Goal: Task Accomplishment & Management: Complete application form

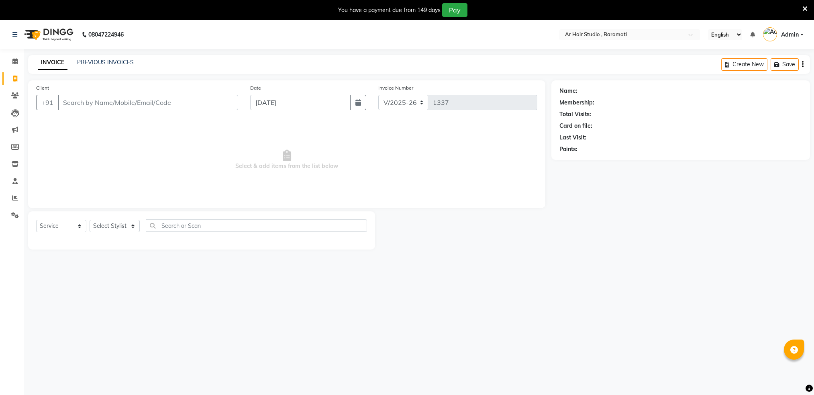
select select "672"
select select "service"
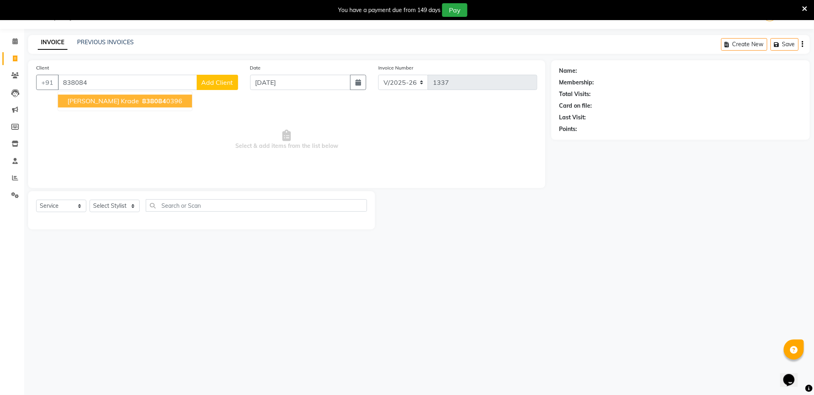
click at [142, 100] on span "838084" at bounding box center [154, 101] width 24 height 8
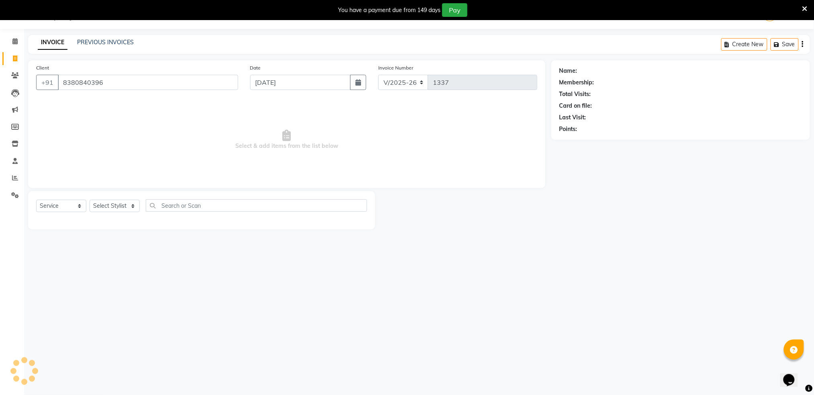
type input "8380840396"
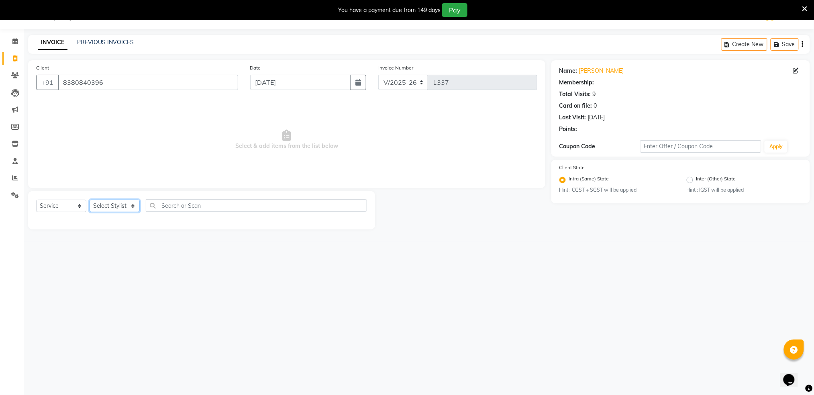
click at [122, 206] on select "Select Stylist Akshay shree [PERSON_NAME]" at bounding box center [115, 206] width 50 height 12
click at [117, 206] on select "Select Stylist Akshay shree [PERSON_NAME]" at bounding box center [115, 206] width 50 height 12
select select "79676"
click at [90, 200] on select "Select Stylist Akshay shree [PERSON_NAME]" at bounding box center [115, 206] width 50 height 12
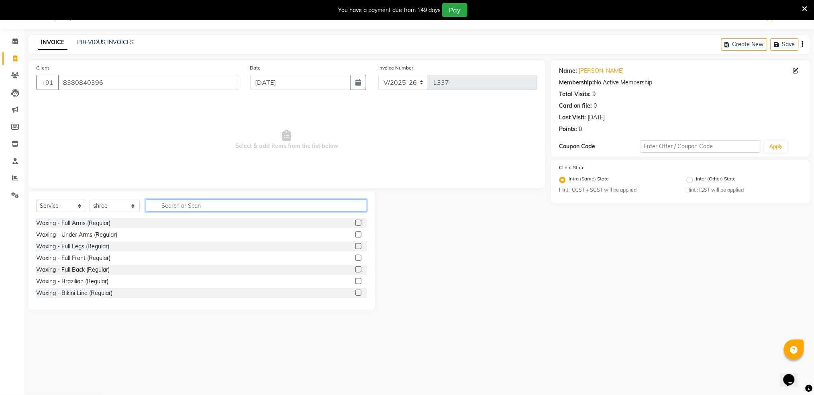
click at [187, 203] on input "text" at bounding box center [256, 205] width 221 height 12
type input "hair"
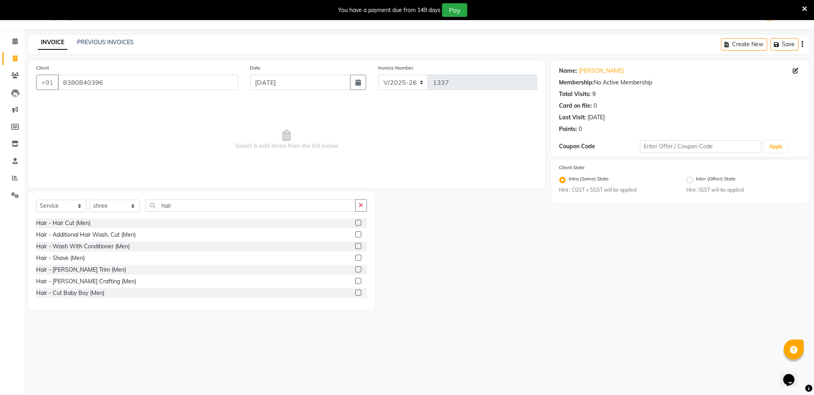
click at [355, 222] on label at bounding box center [358, 223] width 6 height 6
click at [355, 222] on input "checkbox" at bounding box center [357, 222] width 5 height 5
click at [355, 222] on label at bounding box center [358, 223] width 6 height 6
click at [355, 222] on input "checkbox" at bounding box center [357, 222] width 5 height 5
checkbox input "false"
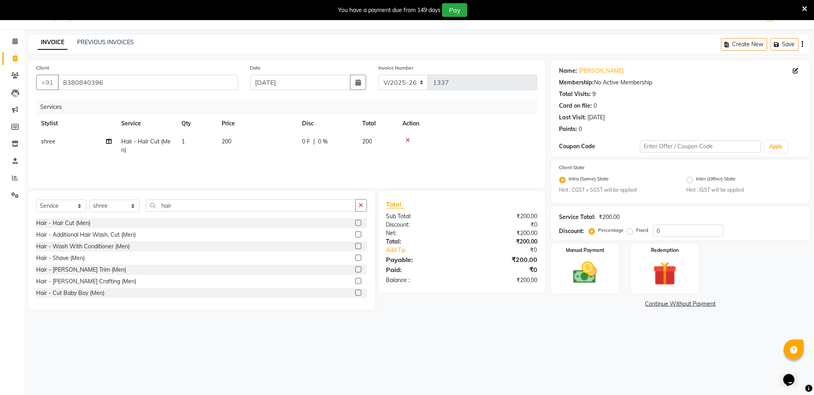
click at [367, 141] on span "200" at bounding box center [367, 141] width 10 height 7
select select "79676"
click at [367, 141] on div "0 F | 0 %" at bounding box center [372, 143] width 64 height 12
click at [307, 141] on input "200" at bounding box center [294, 143] width 71 height 12
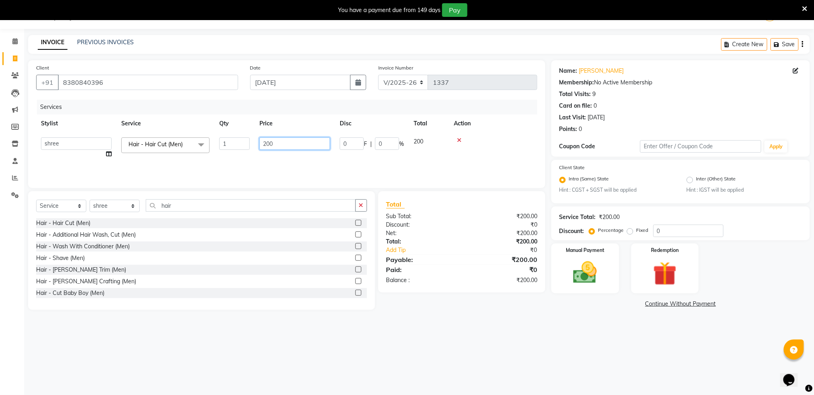
click at [307, 141] on input "200" at bounding box center [294, 143] width 71 height 12
type input "150"
click at [492, 148] on td at bounding box center [493, 147] width 88 height 31
click at [583, 275] on img at bounding box center [585, 272] width 40 height 29
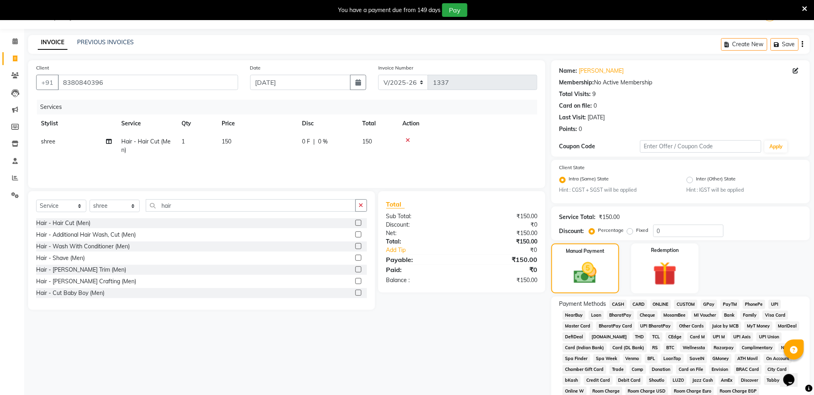
click at [660, 302] on span "ONLINE" at bounding box center [660, 304] width 21 height 9
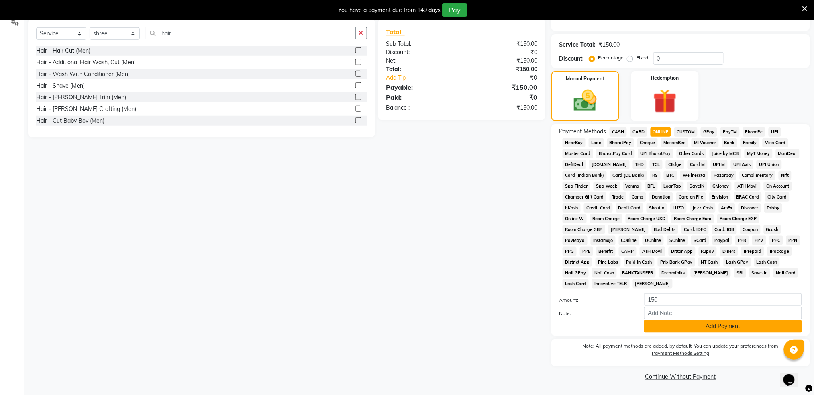
click at [679, 328] on button "Add Payment" at bounding box center [723, 326] width 158 height 12
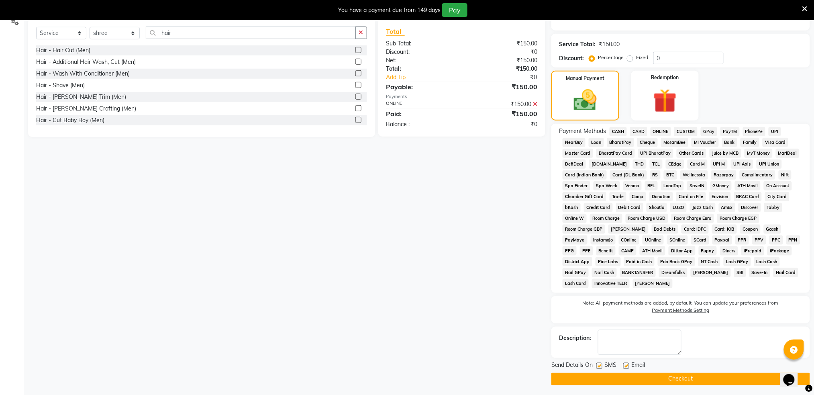
scroll to position [195, 0]
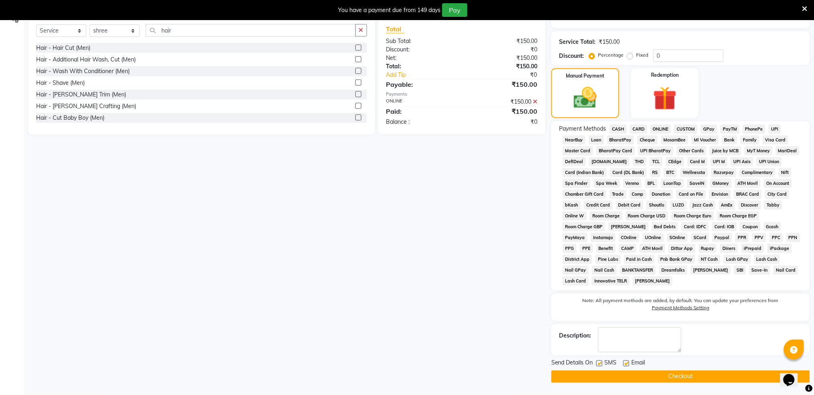
click at [601, 365] on label at bounding box center [599, 363] width 6 height 6
click at [601, 365] on input "checkbox" at bounding box center [598, 363] width 5 height 5
checkbox input "false"
click at [614, 374] on button "Checkout" at bounding box center [680, 376] width 259 height 12
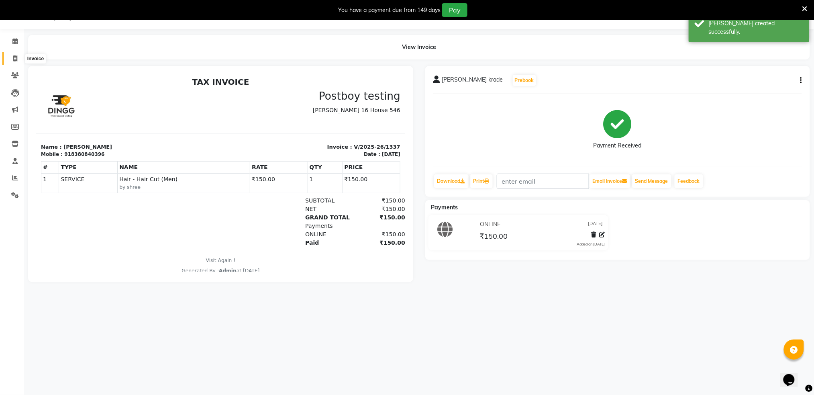
click at [11, 58] on span at bounding box center [15, 58] width 14 height 9
select select "service"
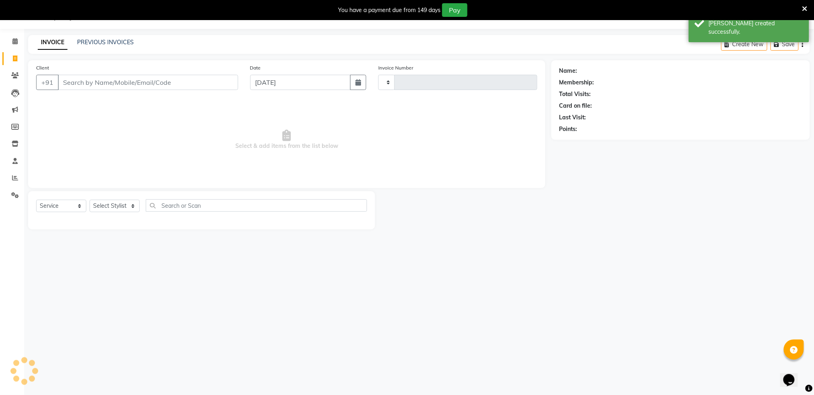
click at [11, 58] on span at bounding box center [15, 58] width 14 height 9
select select "service"
select select "672"
type input "1338"
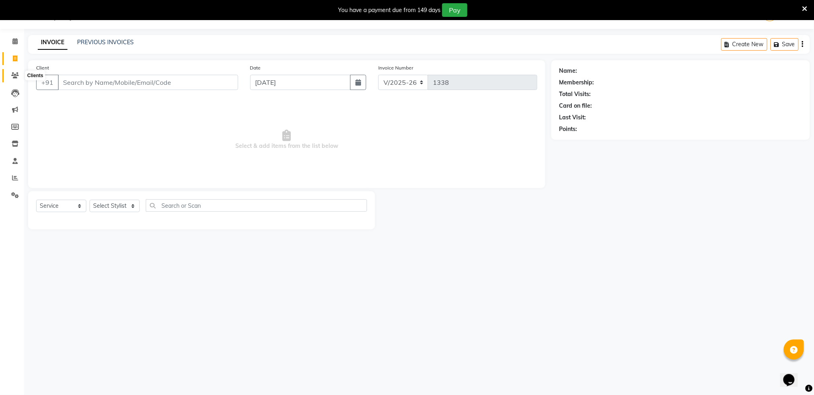
click at [12, 73] on icon at bounding box center [15, 75] width 8 height 6
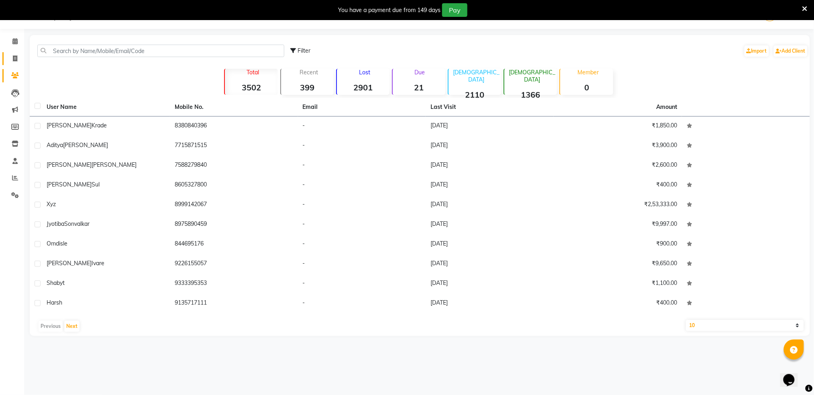
click at [16, 52] on link "Invoice" at bounding box center [11, 58] width 19 height 13
select select "service"
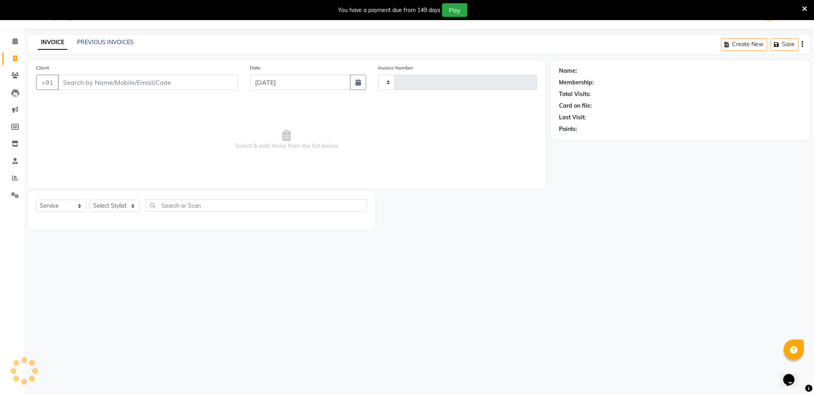
type input "1338"
select select "672"
click at [12, 180] on icon at bounding box center [15, 178] width 6 height 6
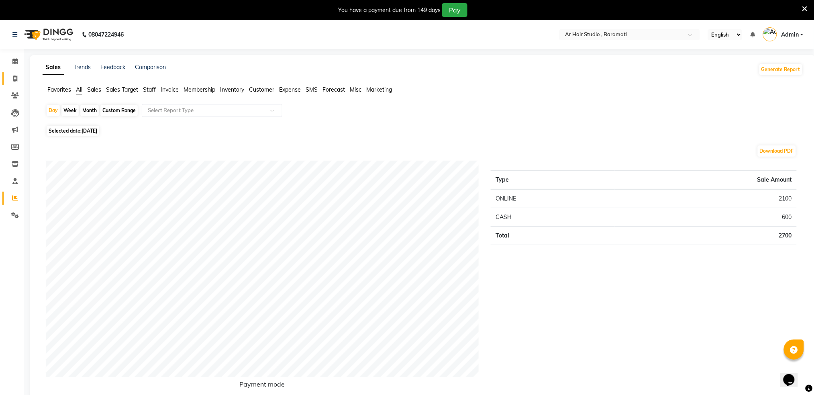
click at [16, 83] on link "Invoice" at bounding box center [11, 78] width 19 height 13
select select "service"
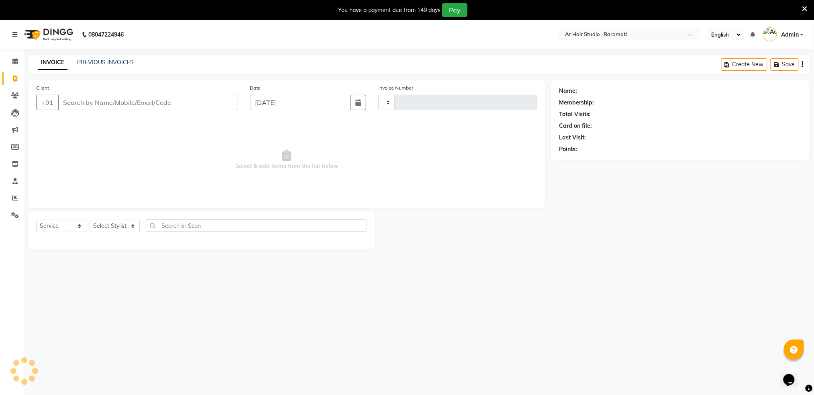
scroll to position [20, 0]
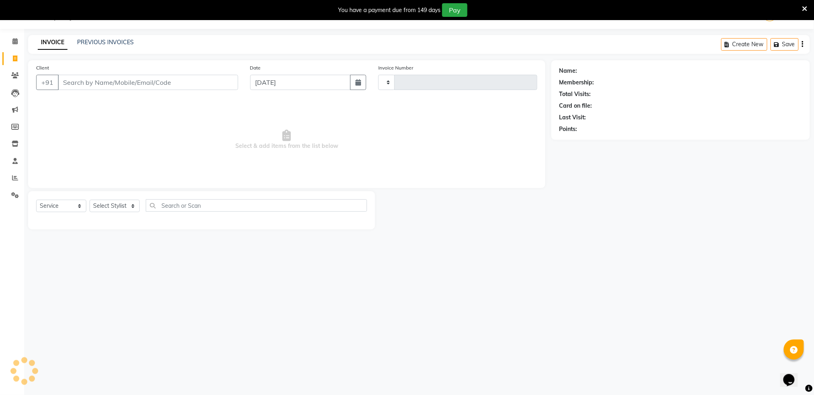
type input "1338"
select select "672"
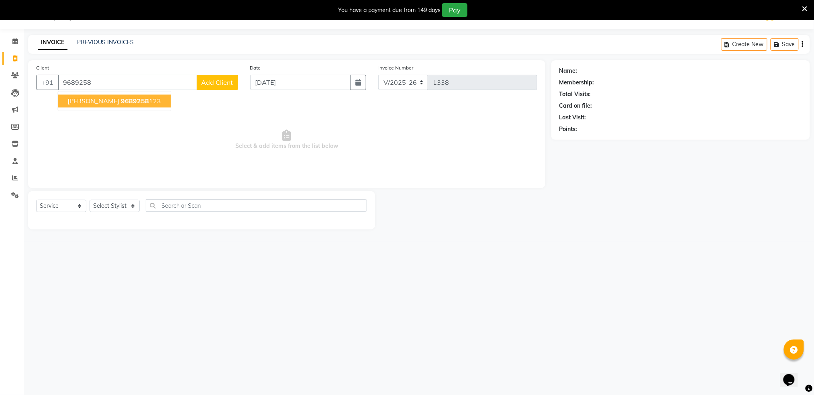
click at [104, 100] on span "[PERSON_NAME]" at bounding box center [93, 101] width 52 height 8
type input "9689258123"
click at [104, 100] on span "Select & add items from the list below" at bounding box center [286, 140] width 501 height 80
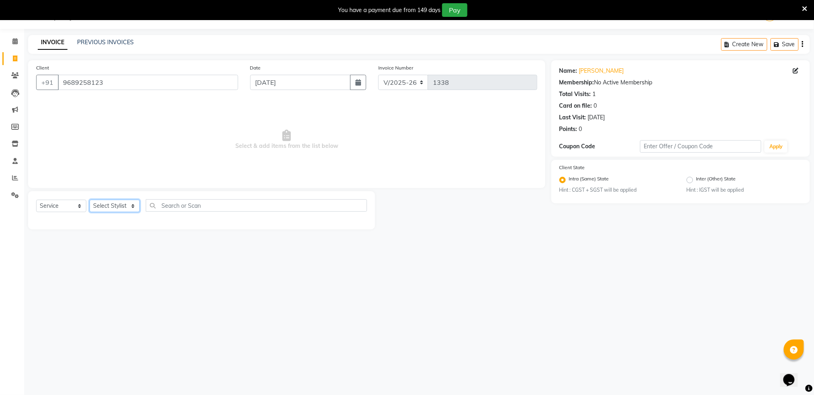
click at [116, 206] on select "Select Stylist Akshay shree [PERSON_NAME]" at bounding box center [115, 206] width 50 height 12
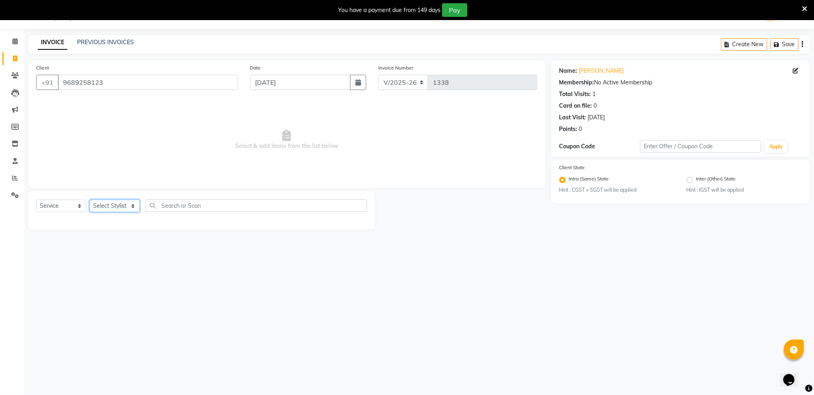
click at [116, 206] on select "Select Stylist Akshay shree [PERSON_NAME]" at bounding box center [115, 206] width 50 height 12
click at [120, 206] on select "Select Stylist Akshay shree [PERSON_NAME]" at bounding box center [115, 206] width 50 height 12
click at [382, 238] on main "INVOICE PREVIOUS INVOICES Create New Save Client [PHONE_NUMBER] Date [DATE] Inv…" at bounding box center [419, 138] width 790 height 206
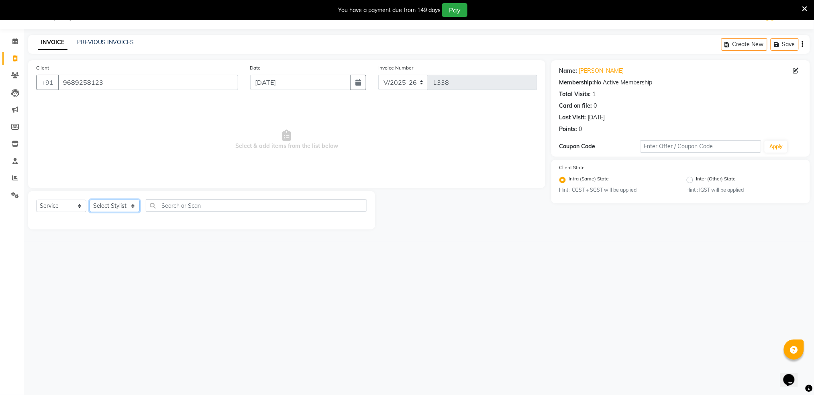
click at [108, 211] on select "Select Stylist Akshay shree [PERSON_NAME]" at bounding box center [115, 206] width 50 height 12
click at [118, 204] on select "Select Stylist Akshay shree [PERSON_NAME]" at bounding box center [115, 206] width 50 height 12
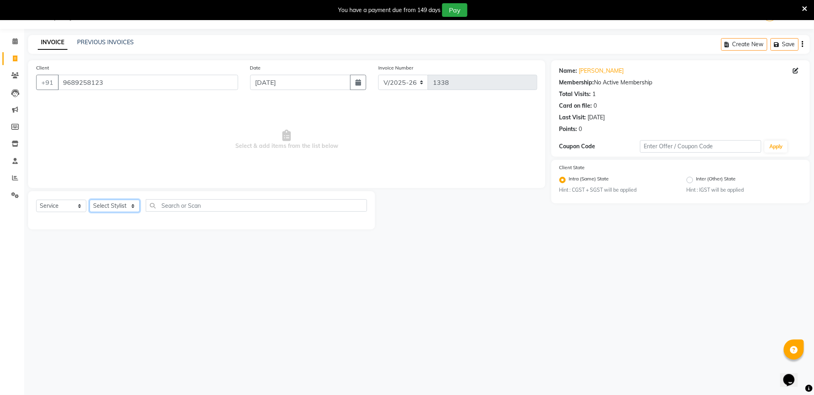
click at [118, 204] on select "Select Stylist Akshay shree [PERSON_NAME]" at bounding box center [115, 206] width 50 height 12
select select "79676"
click at [90, 200] on select "Select Stylist Akshay shree [PERSON_NAME]" at bounding box center [115, 206] width 50 height 12
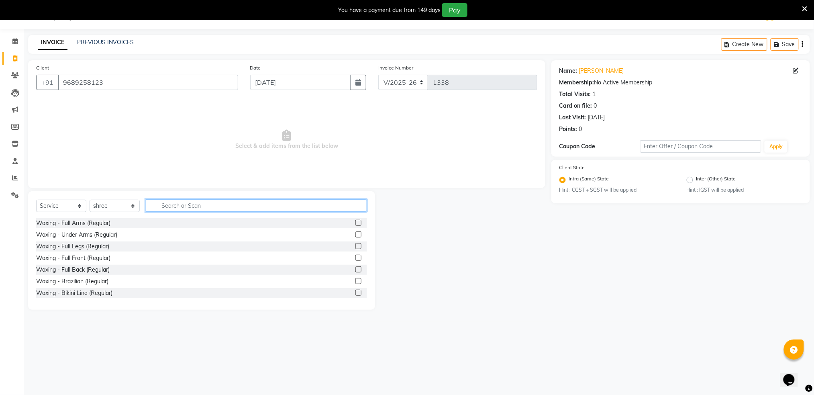
click at [233, 200] on input "text" at bounding box center [256, 205] width 221 height 12
type input "HAIR"
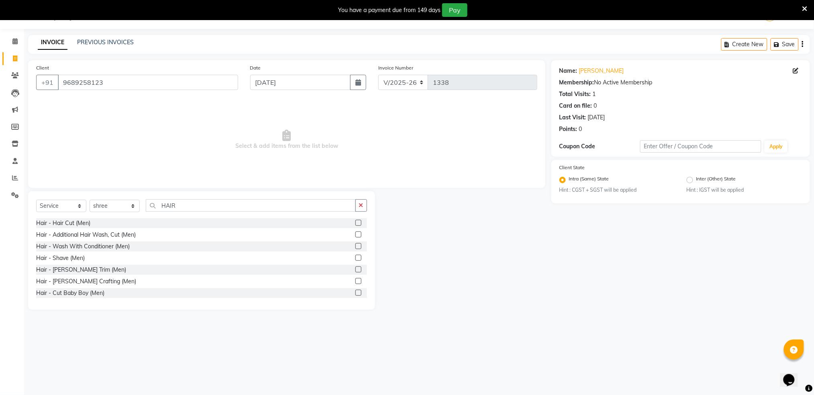
click at [355, 222] on label at bounding box center [358, 223] width 6 height 6
click at [355, 222] on input "checkbox" at bounding box center [357, 222] width 5 height 5
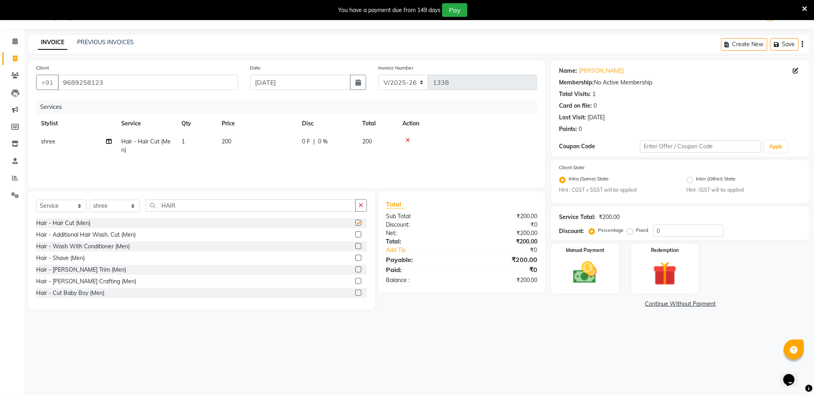
checkbox input "false"
click at [371, 141] on span "200" at bounding box center [367, 141] width 10 height 7
select select "79676"
click at [371, 141] on span "|" at bounding box center [371, 144] width 2 height 8
click at [301, 142] on input "200" at bounding box center [294, 143] width 71 height 12
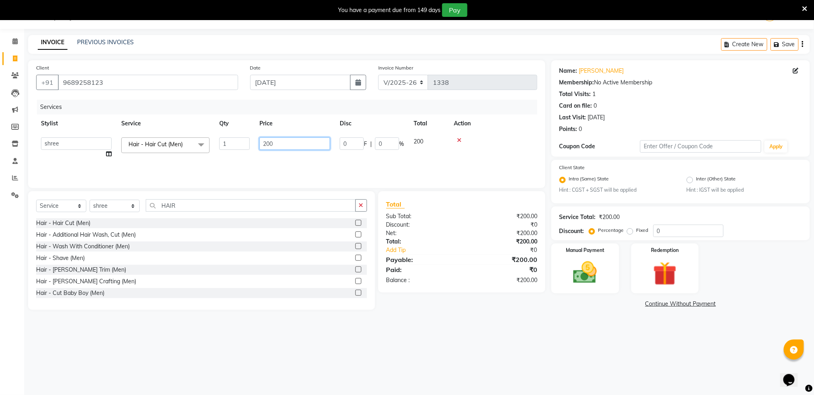
click at [301, 142] on input "200" at bounding box center [294, 143] width 71 height 12
type input "150"
click at [498, 124] on th "Action" at bounding box center [467, 123] width 140 height 18
click at [595, 270] on img at bounding box center [585, 272] width 40 height 29
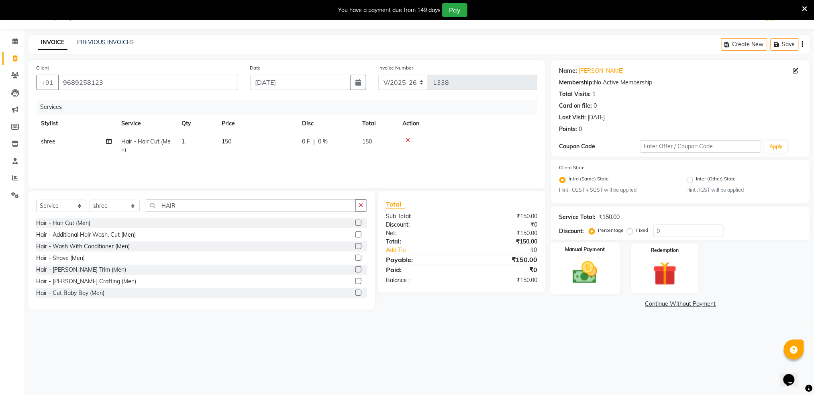
click at [595, 270] on img at bounding box center [585, 272] width 40 height 29
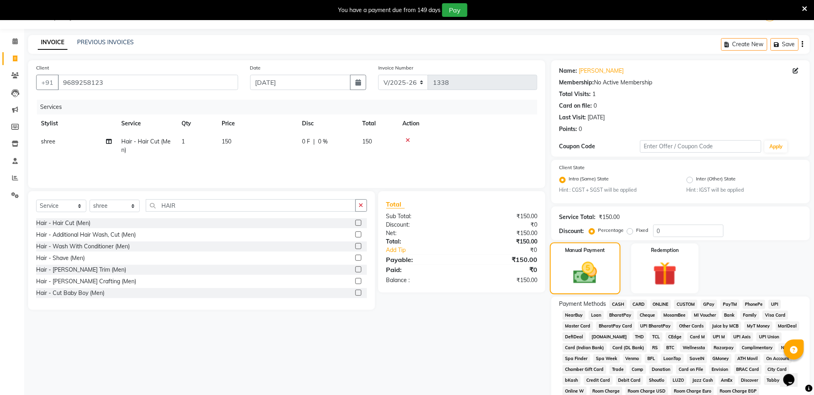
scroll to position [150, 0]
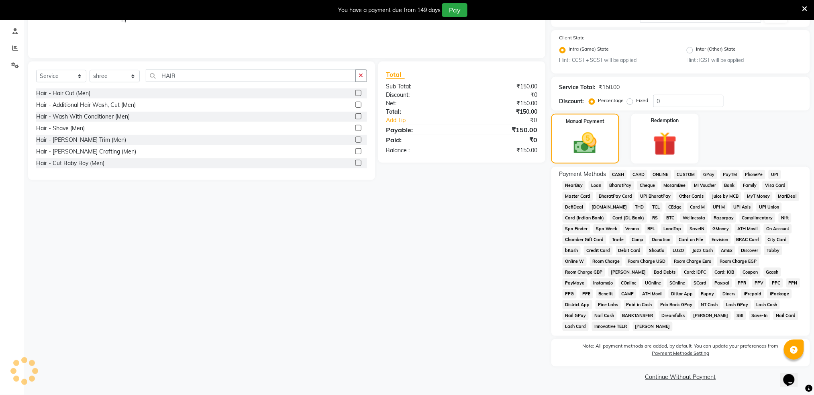
click at [622, 172] on span "CASH" at bounding box center [617, 174] width 17 height 9
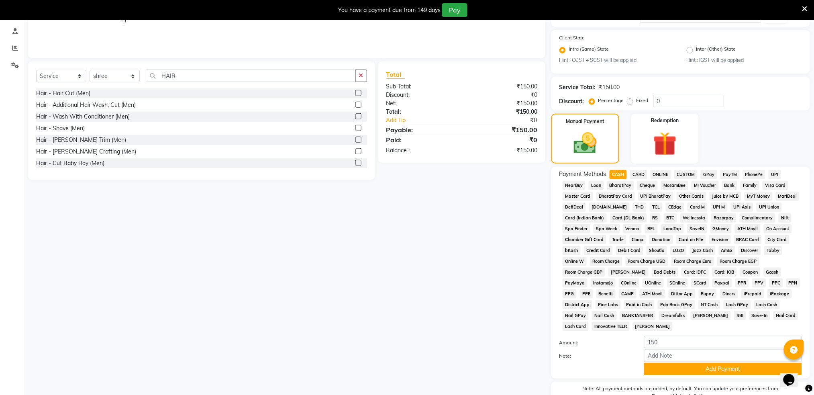
scroll to position [193, 0]
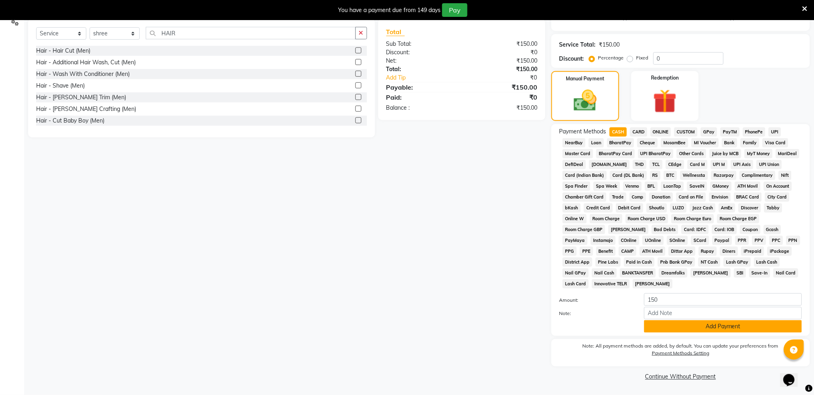
click at [713, 328] on button "Add Payment" at bounding box center [723, 326] width 158 height 12
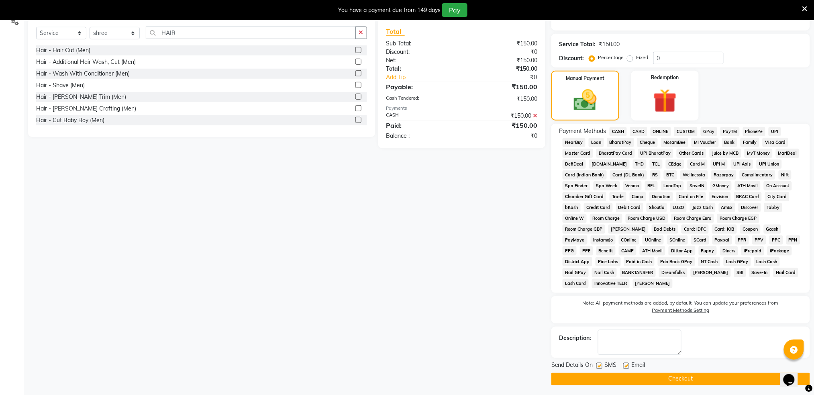
scroll to position [195, 0]
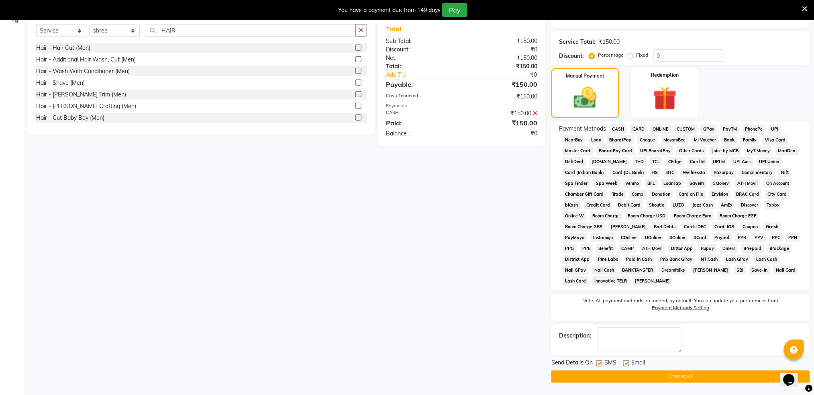
click at [599, 363] on label at bounding box center [599, 363] width 6 height 6
click at [599, 363] on input "checkbox" at bounding box center [598, 363] width 5 height 5
checkbox input "false"
click at [631, 378] on button "Checkout" at bounding box center [680, 376] width 259 height 12
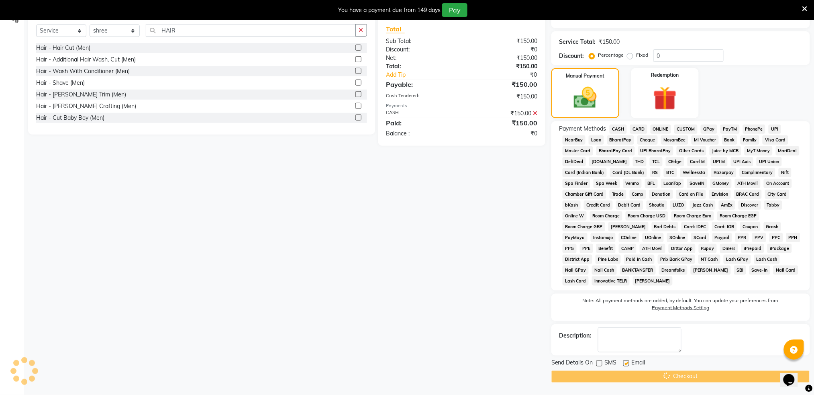
scroll to position [20, 0]
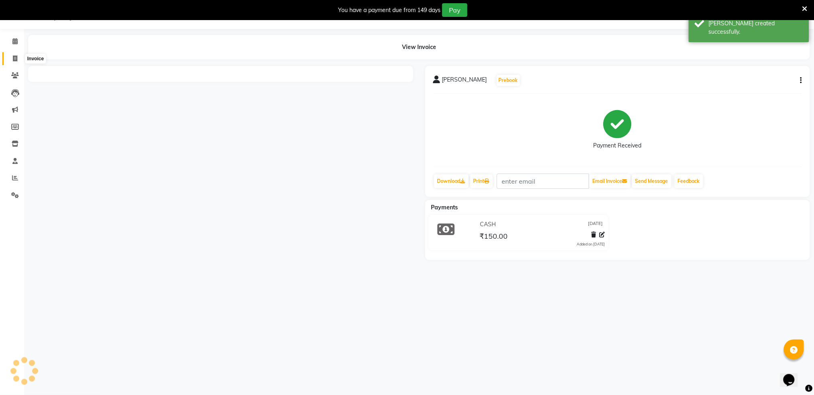
click at [13, 57] on icon at bounding box center [15, 58] width 4 height 6
select select "service"
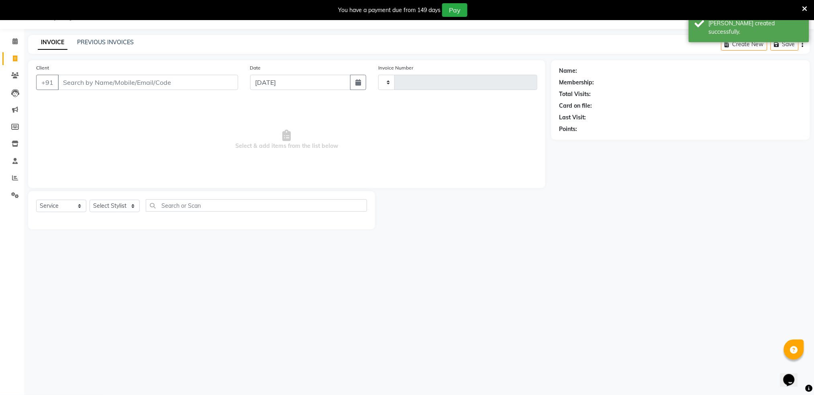
type input "1339"
select select "672"
